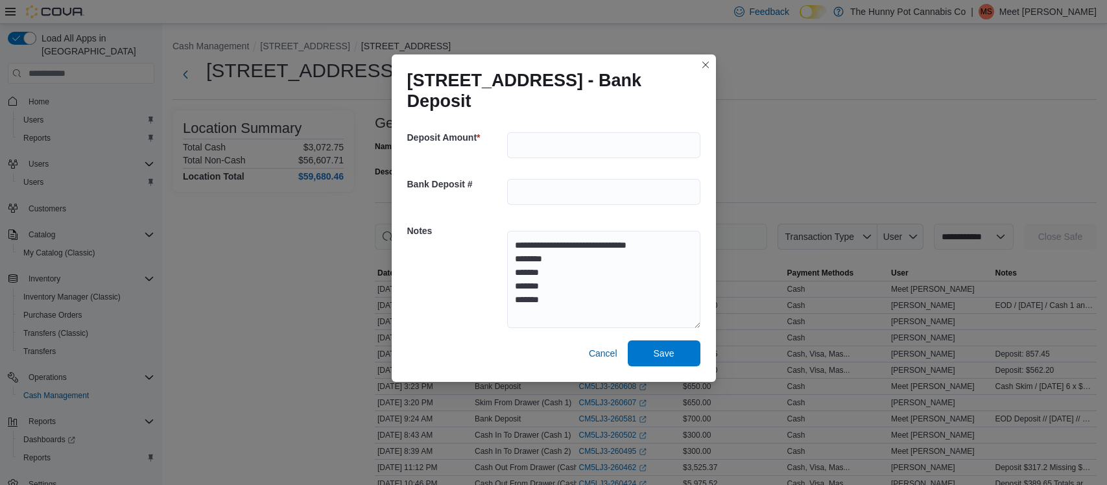
select select "**********"
type textarea "**********"
click at [633, 179] on input "text" at bounding box center [603, 192] width 193 height 26
click at [619, 143] on input "***" at bounding box center [603, 145] width 193 height 26
click at [628, 340] on button "Save" at bounding box center [664, 353] width 73 height 26
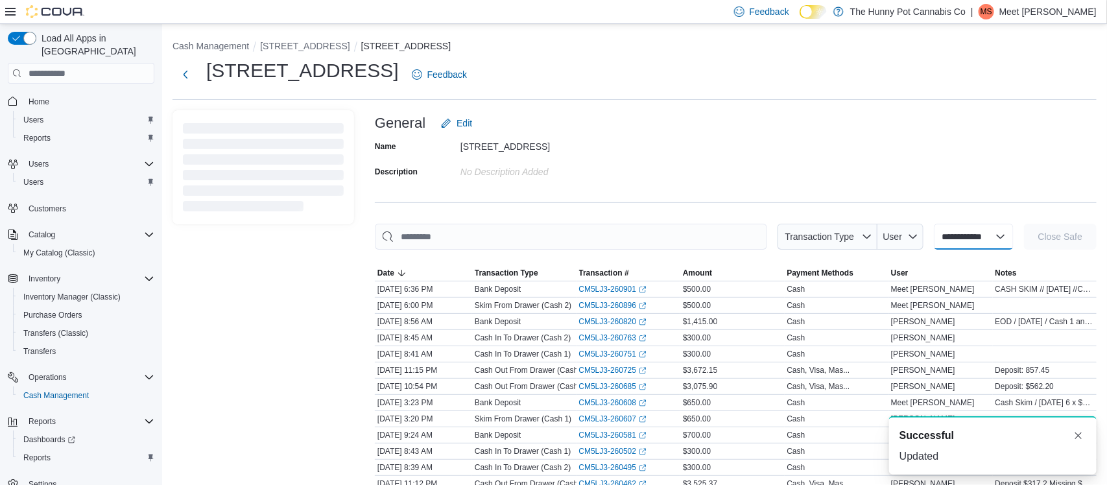
select select
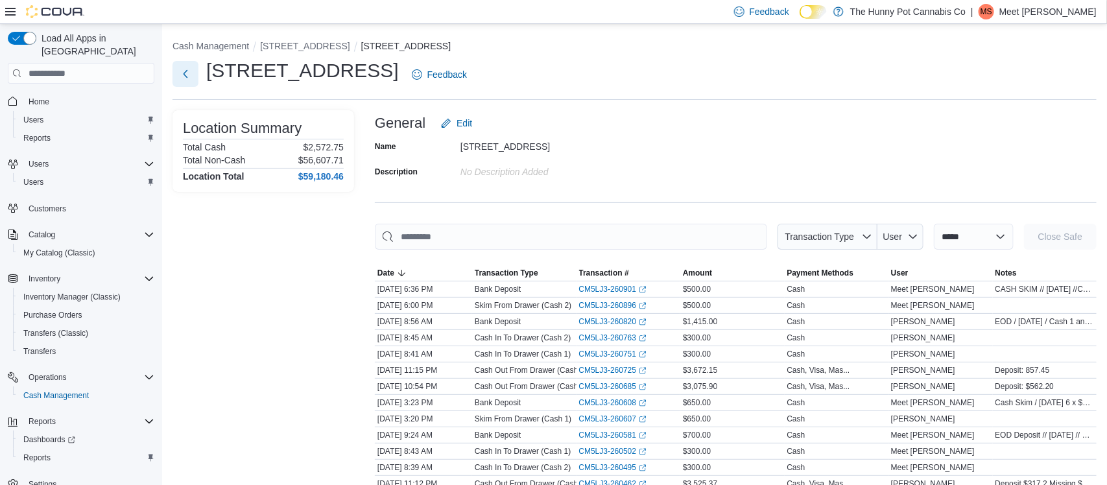
click at [186, 78] on button "Next" at bounding box center [185, 74] width 26 height 26
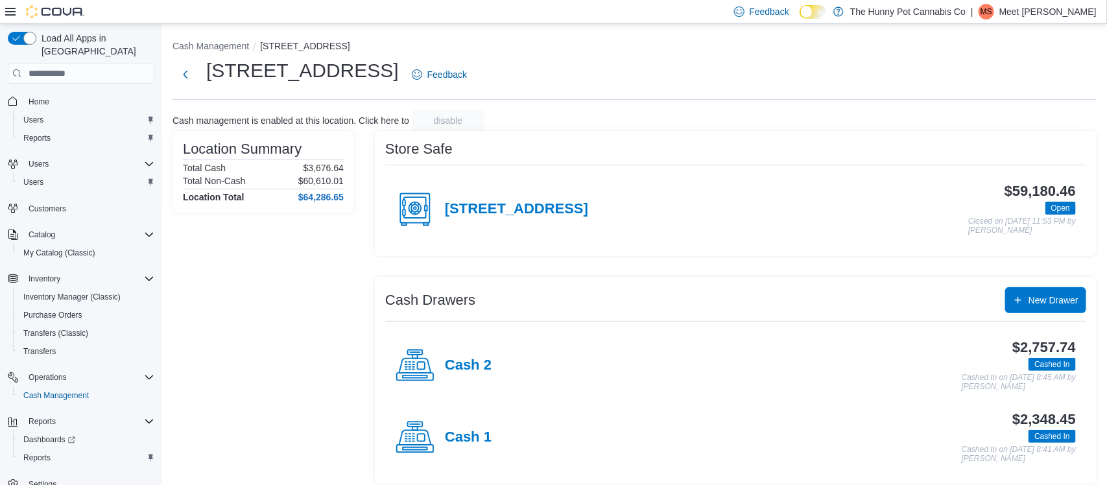
click at [414, 366] on icon at bounding box center [413, 366] width 2 height 0
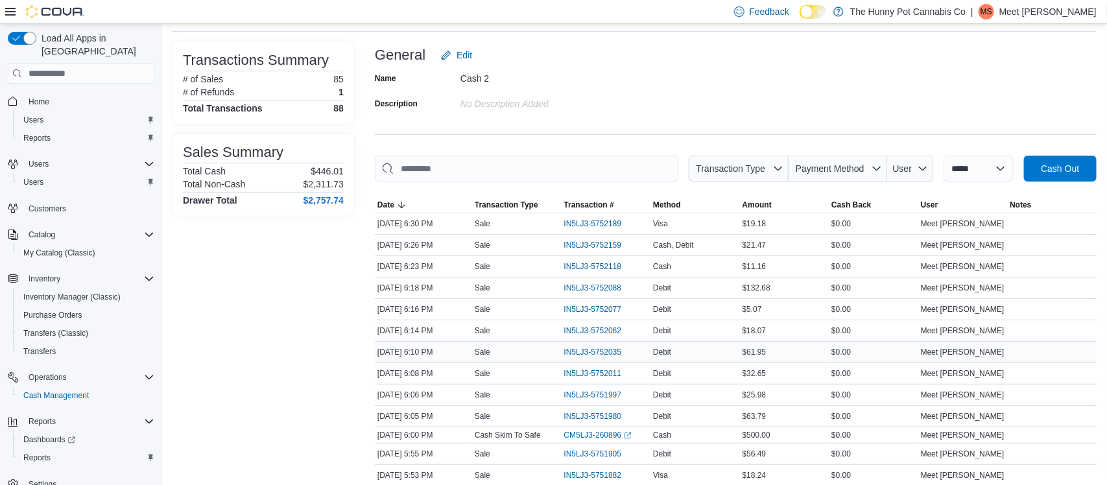
scroll to position [71, 0]
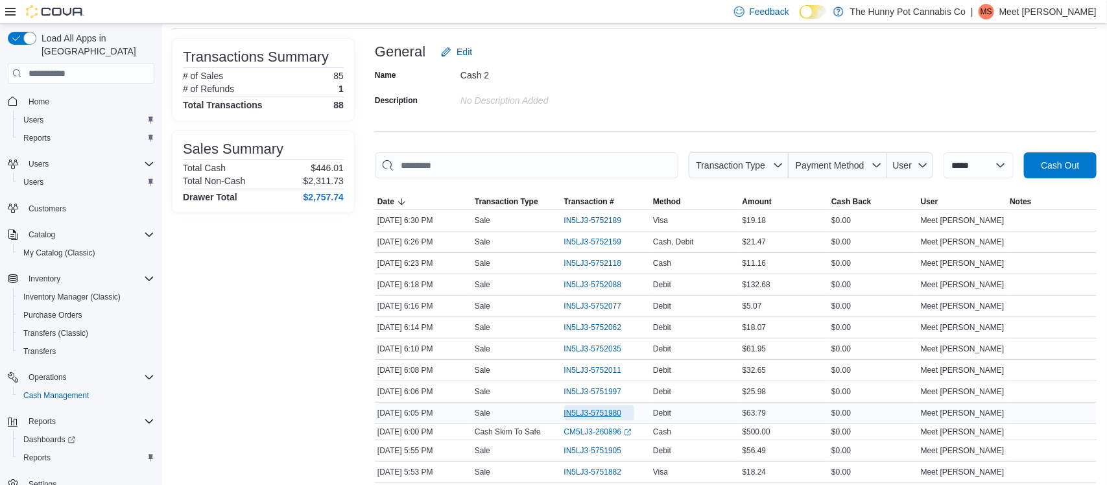
click at [597, 410] on span "IN5LJ3-5751980" at bounding box center [593, 413] width 58 height 10
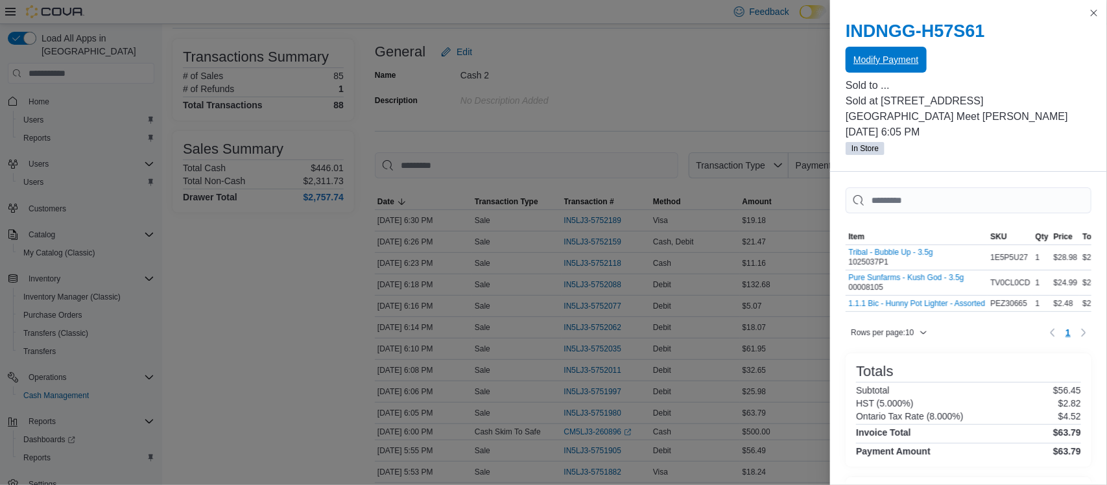
click at [883, 72] on span "Modify Payment" at bounding box center [885, 60] width 65 height 26
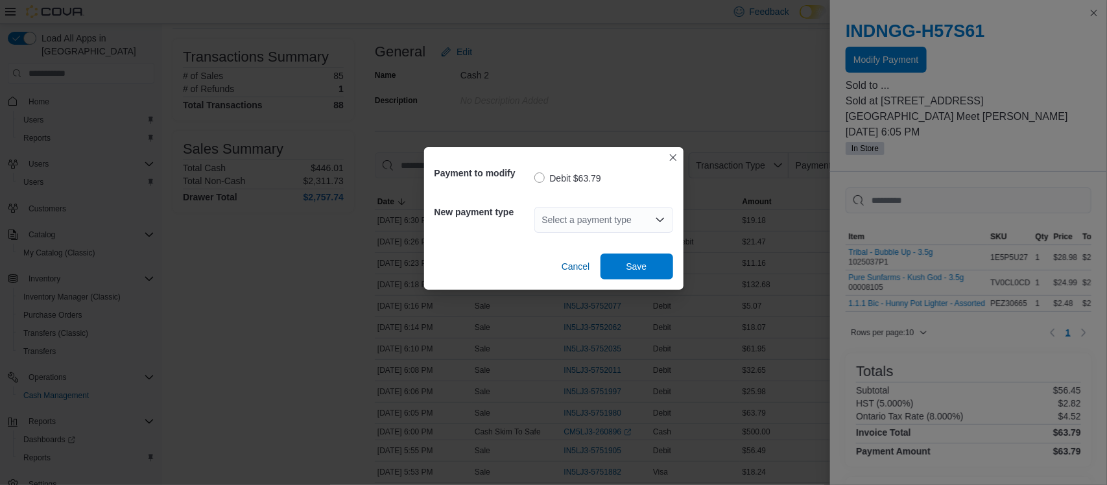
click at [618, 227] on div "Select a payment type" at bounding box center [603, 220] width 139 height 26
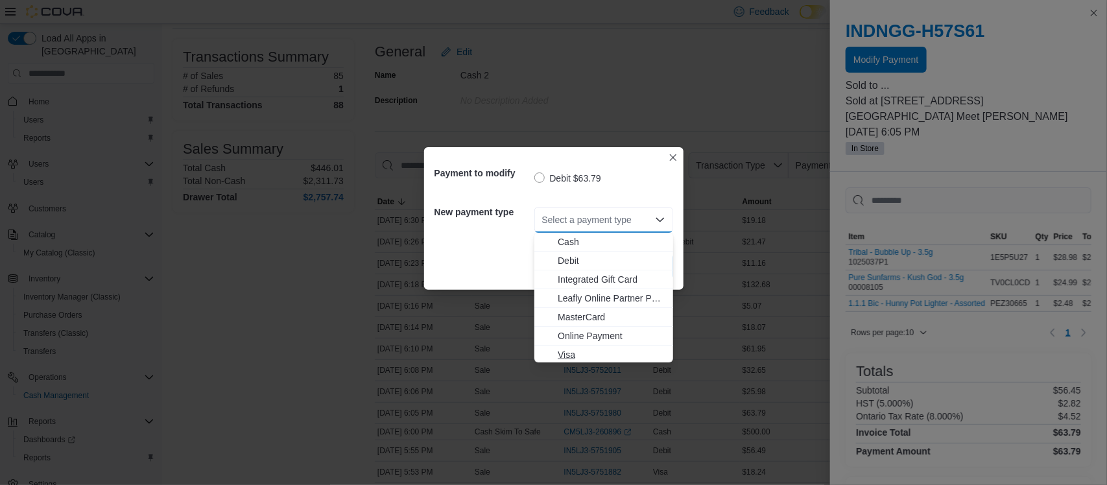
click at [563, 355] on span "Visa" at bounding box center [612, 354] width 108 height 13
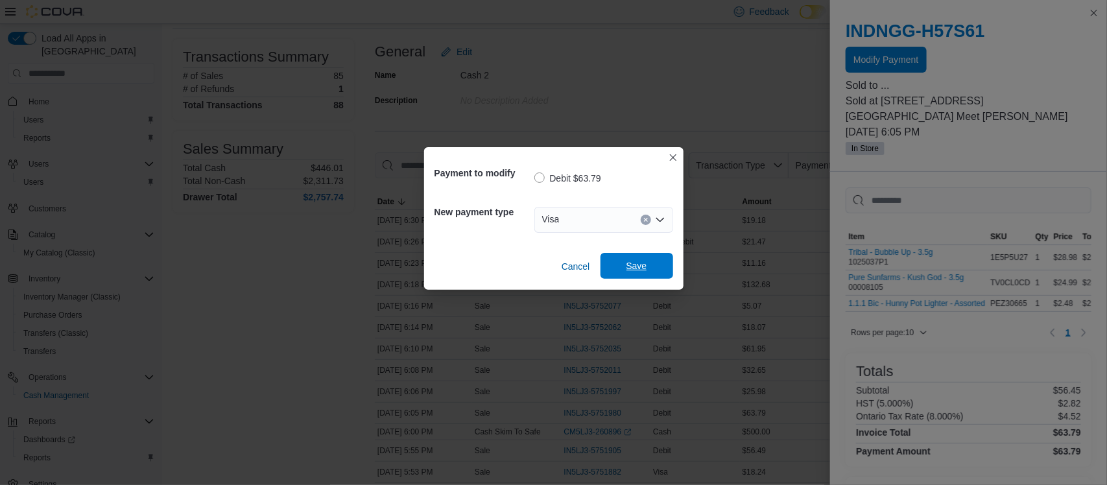
click at [621, 266] on span "Save" at bounding box center [636, 266] width 57 height 26
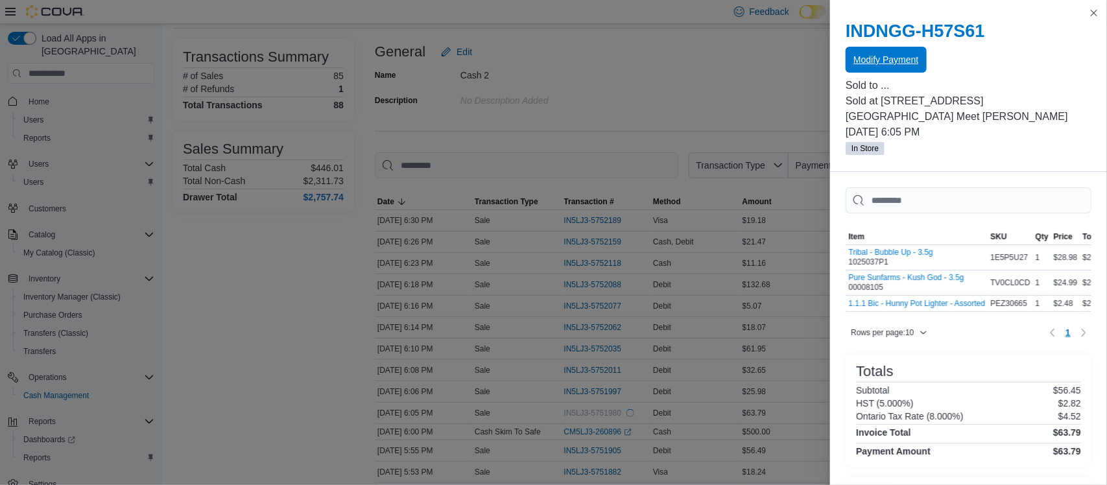
scroll to position [0, 0]
click at [1095, 16] on button "Close this dialog" at bounding box center [1094, 13] width 16 height 16
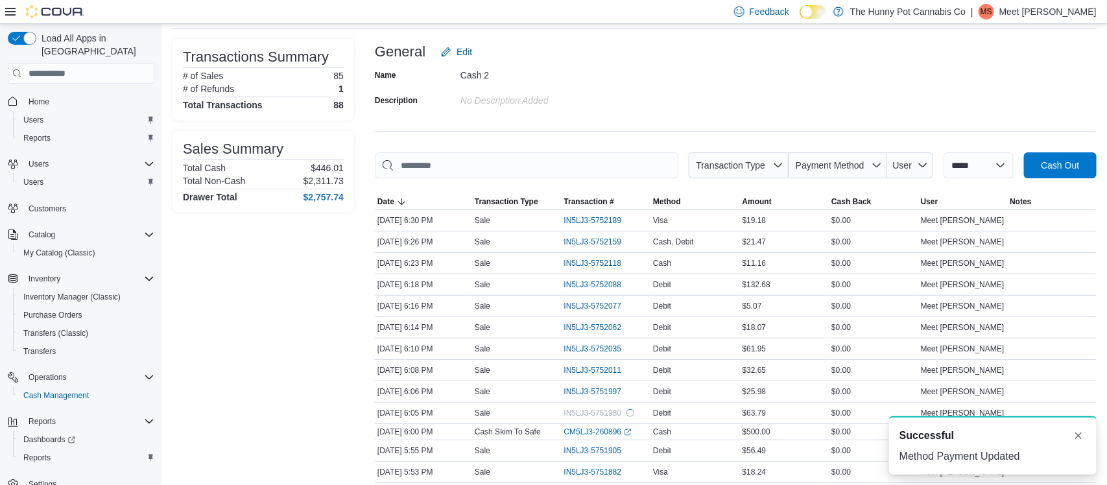
click at [626, 68] on div "Cash 2" at bounding box center [547, 73] width 174 height 16
